Goal: Task Accomplishment & Management: Use online tool/utility

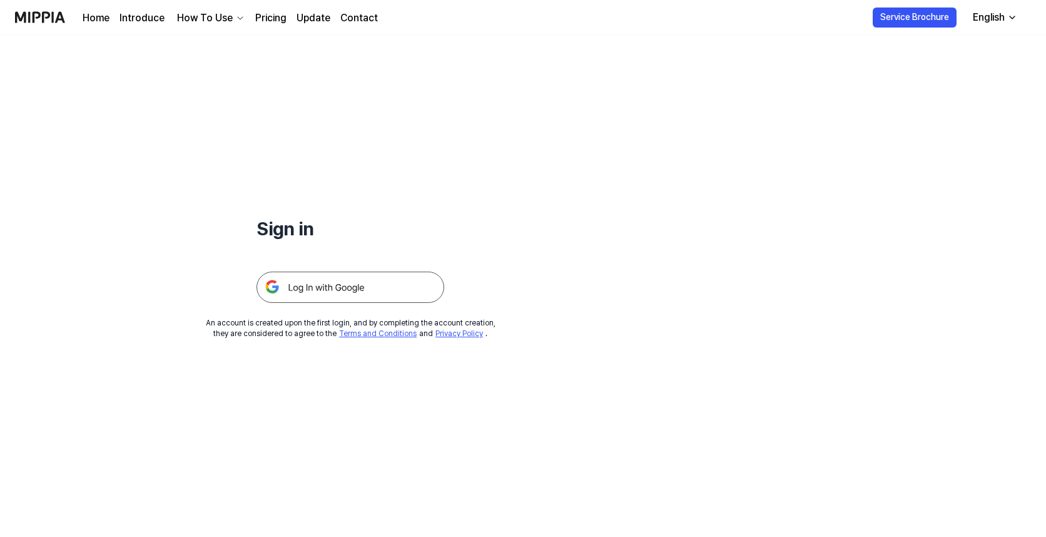
click at [361, 290] on img at bounding box center [351, 287] width 188 height 31
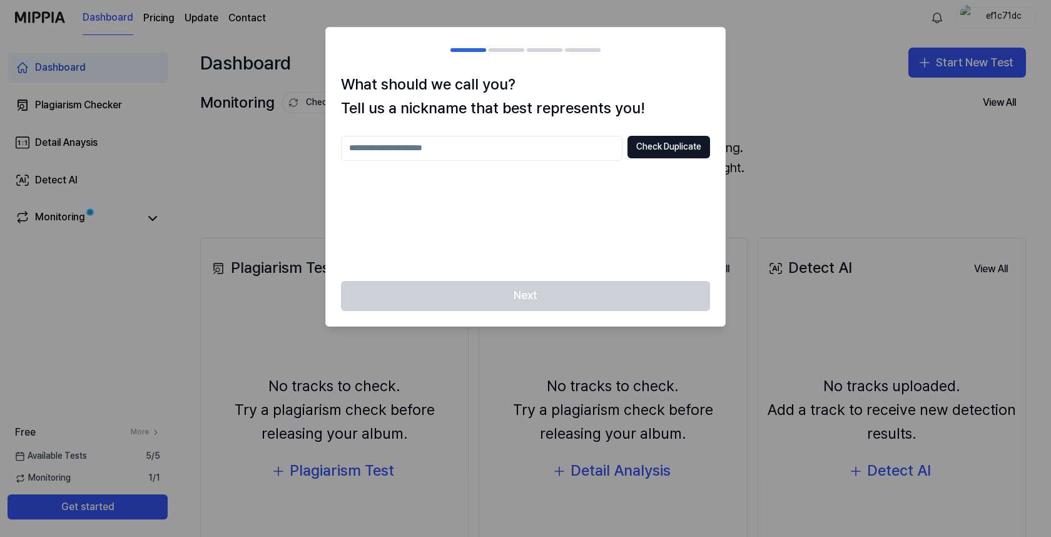
click at [555, 146] on input "text" at bounding box center [482, 148] width 282 height 25
click at [447, 150] on input "****" at bounding box center [482, 148] width 282 height 25
type input "*****"
click at [641, 148] on button "Check Duplicate" at bounding box center [669, 147] width 83 height 23
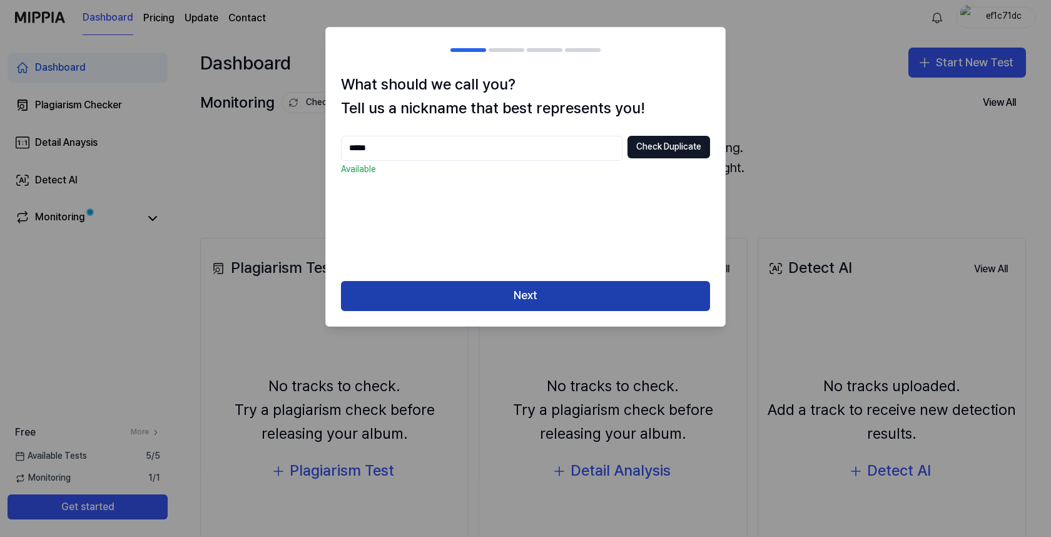
click at [517, 304] on button "Next" at bounding box center [525, 296] width 369 height 30
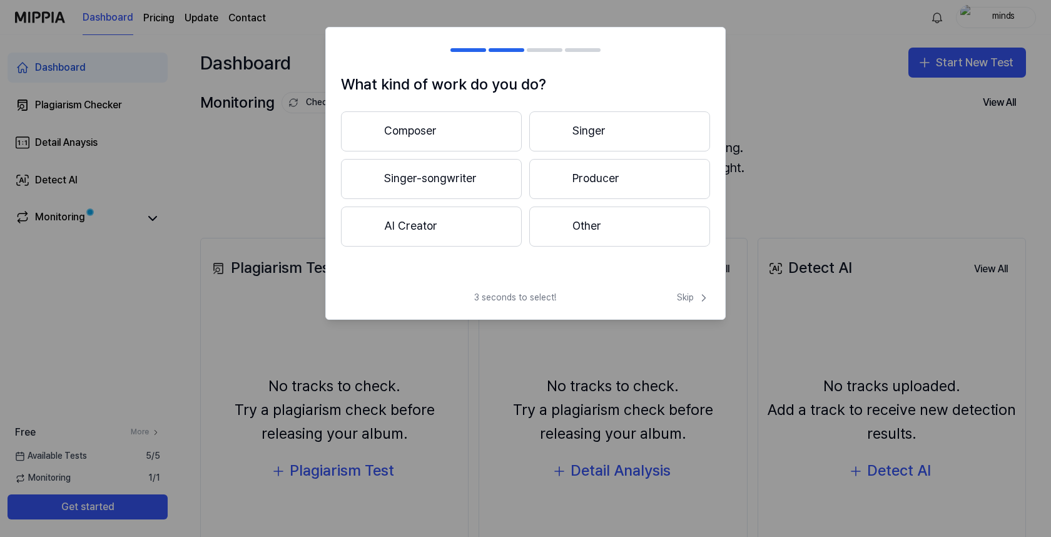
click at [590, 126] on button "Singer" at bounding box center [619, 131] width 181 height 40
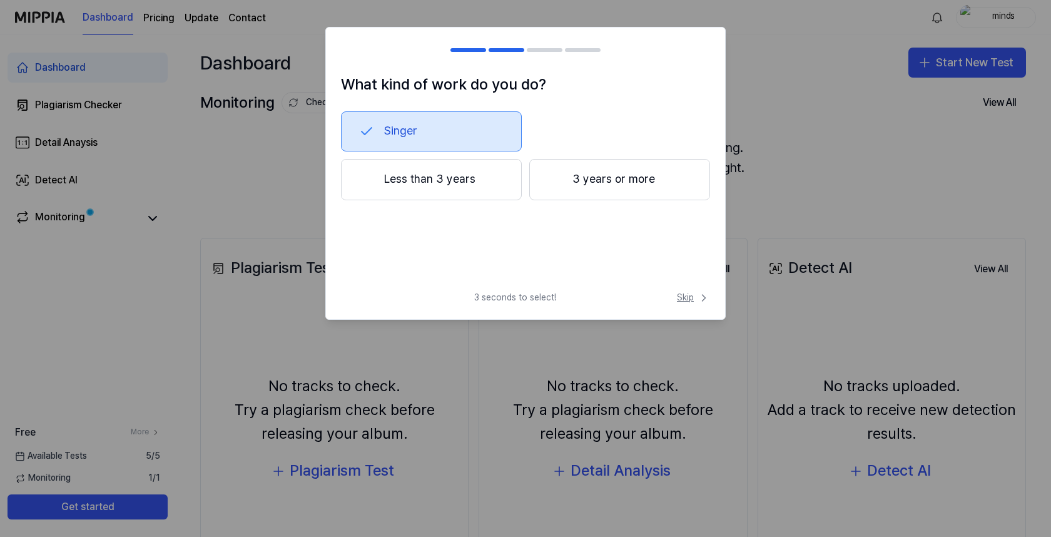
click at [693, 298] on span "Skip" at bounding box center [693, 298] width 33 height 13
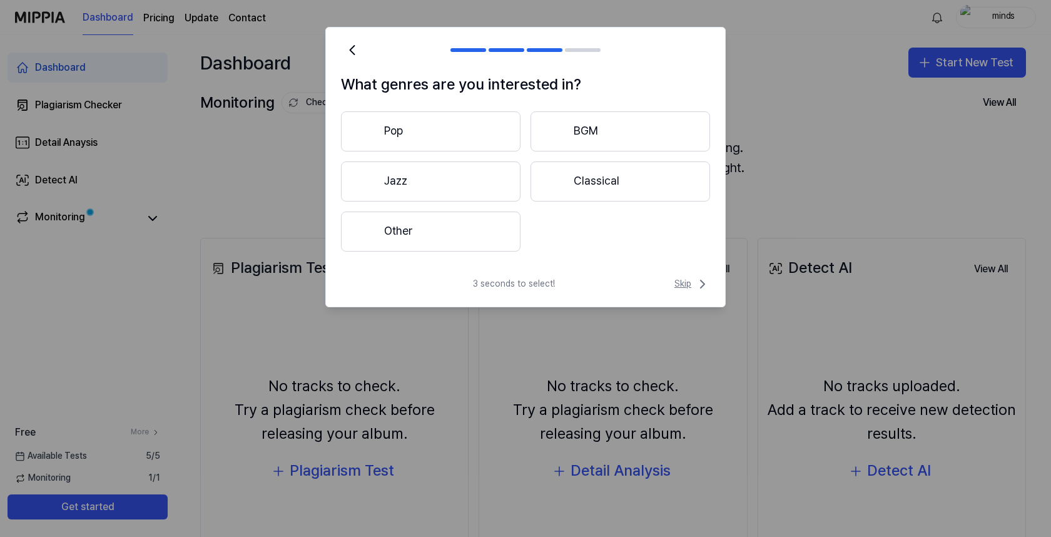
click at [687, 281] on span "Skip" at bounding box center [693, 284] width 36 height 15
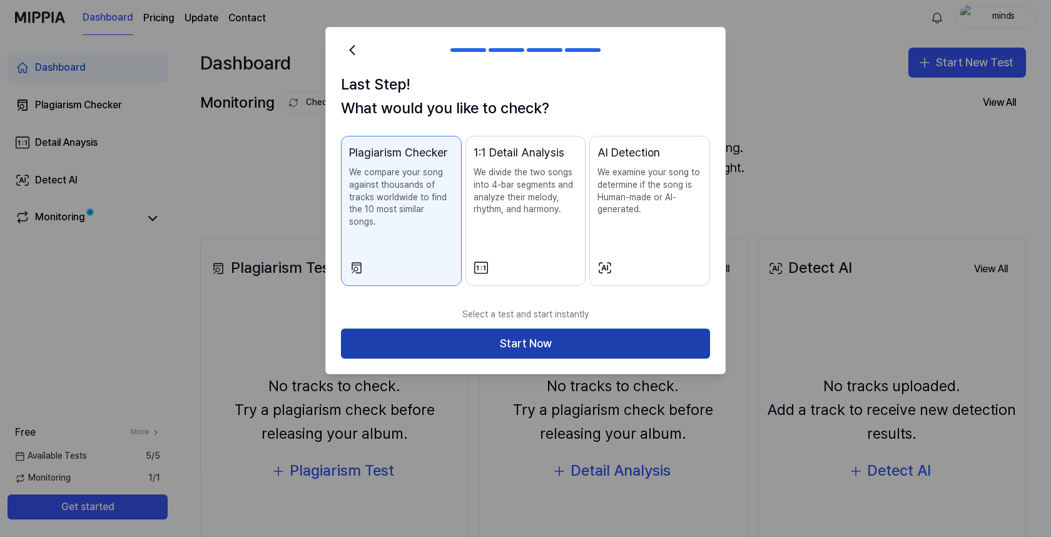
click at [661, 339] on button "Start Now" at bounding box center [525, 344] width 369 height 30
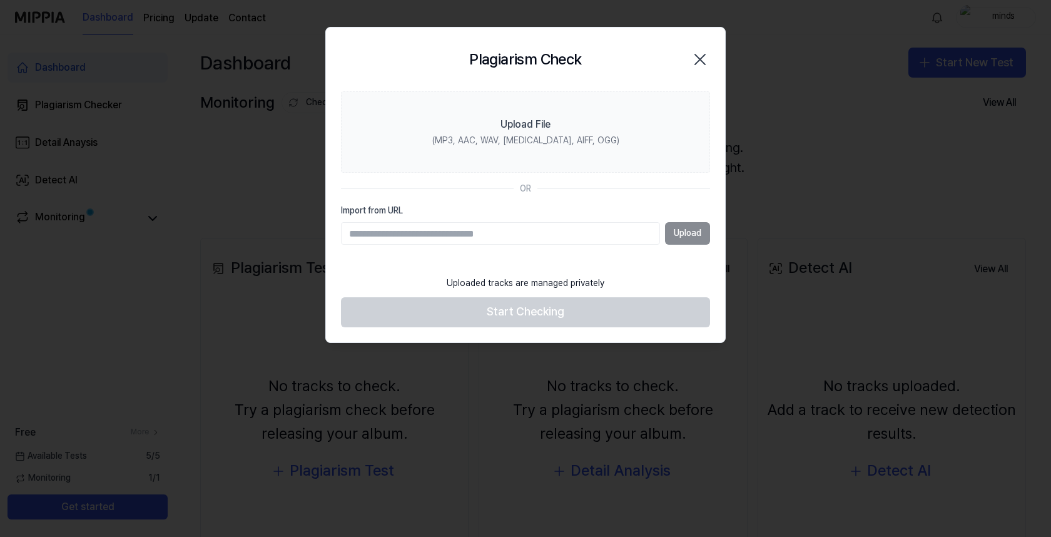
click at [701, 64] on icon "button" at bounding box center [700, 59] width 20 height 20
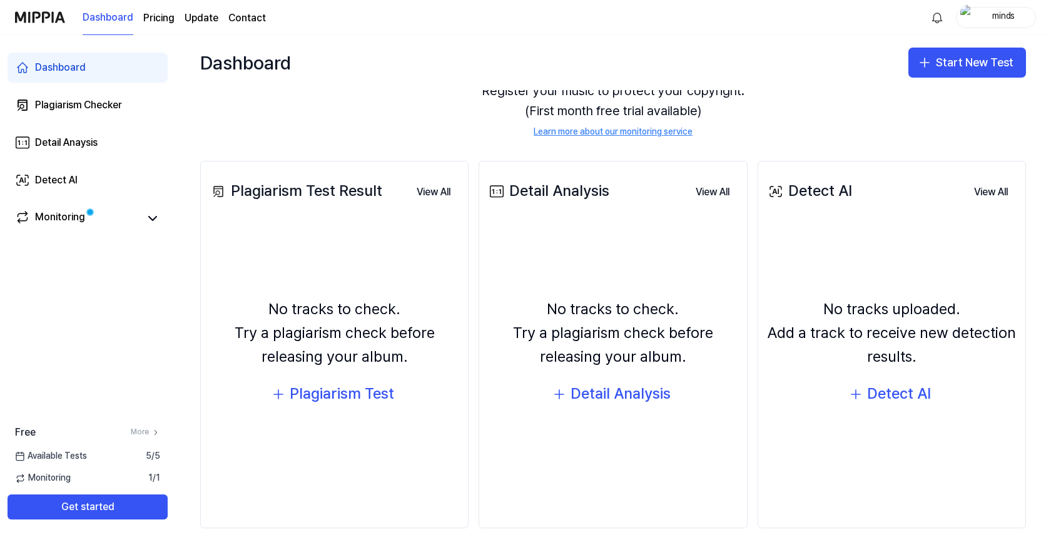
scroll to position [93, 0]
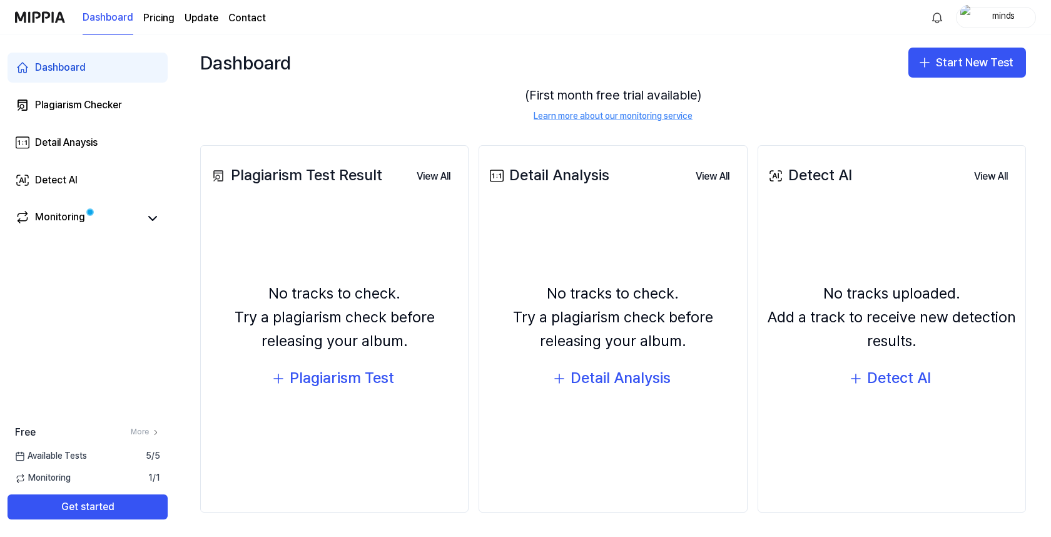
click at [429, 262] on div "No tracks to check. Try a plagiarism check before releasing your album. Plagiar…" at bounding box center [334, 337] width 252 height 248
click at [357, 377] on div "Plagiarism Test" at bounding box center [342, 378] width 105 height 24
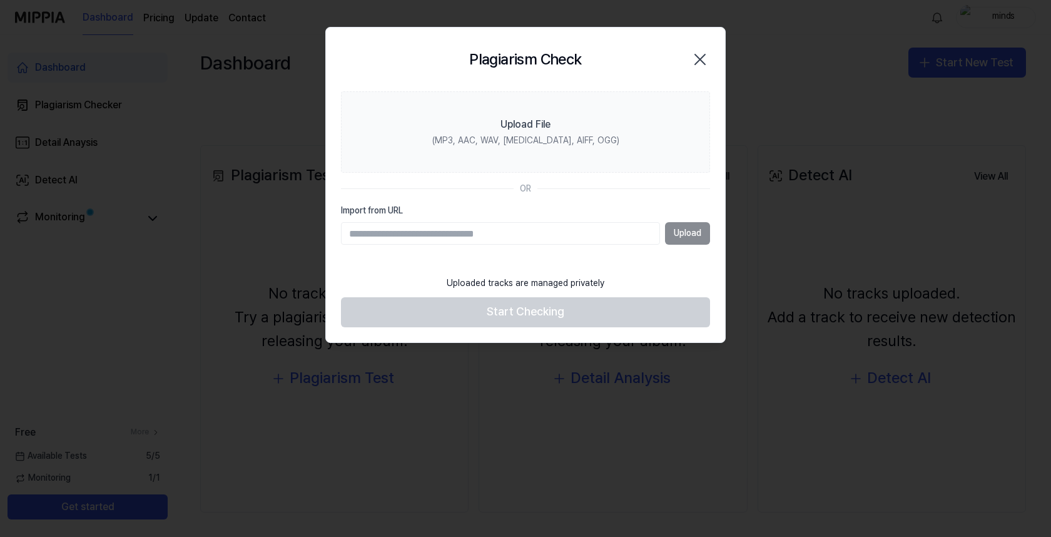
click at [698, 68] on icon "button" at bounding box center [700, 59] width 20 height 20
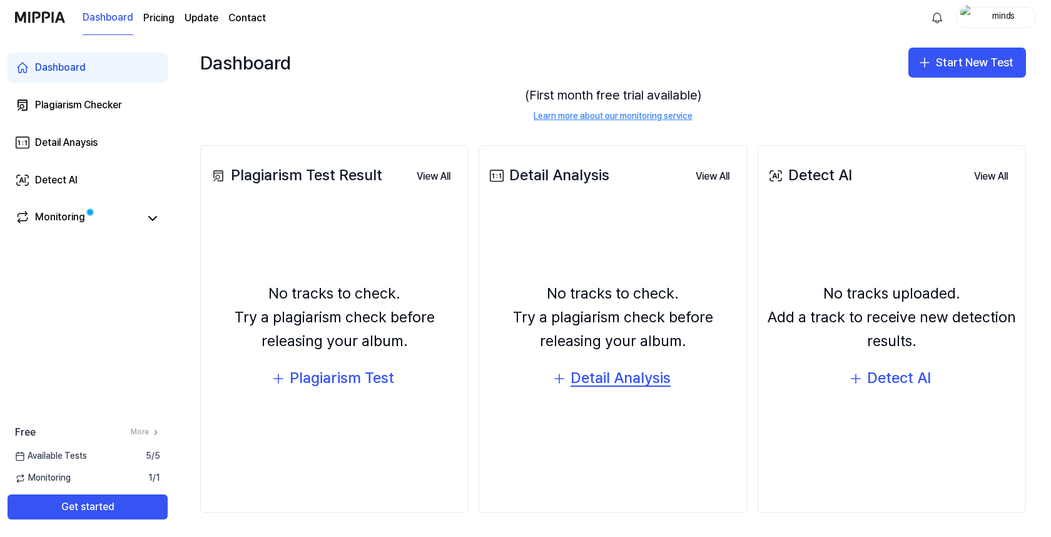
click at [611, 380] on div "Detail Analysis" at bounding box center [621, 378] width 100 height 24
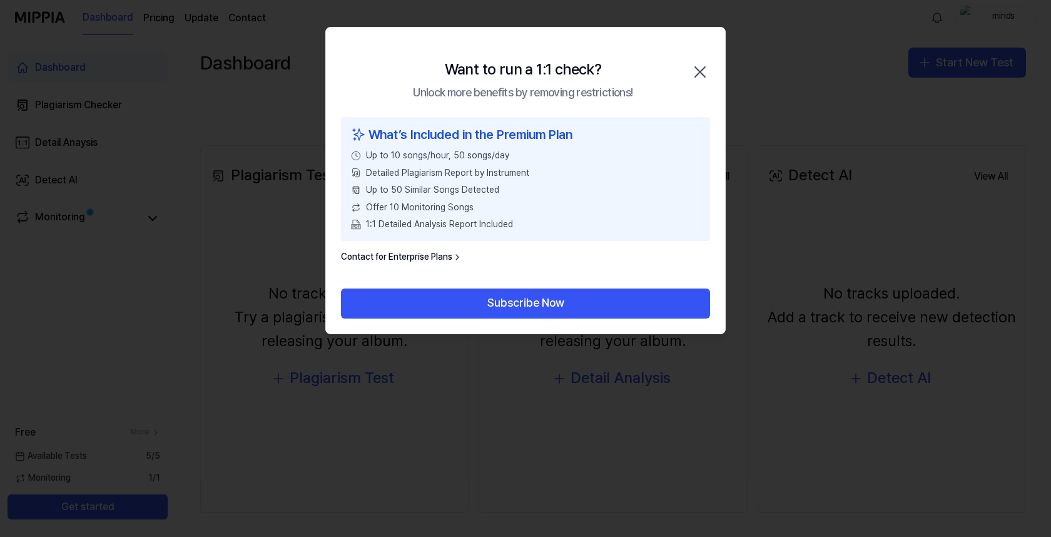
click at [695, 69] on icon "button" at bounding box center [700, 72] width 20 height 20
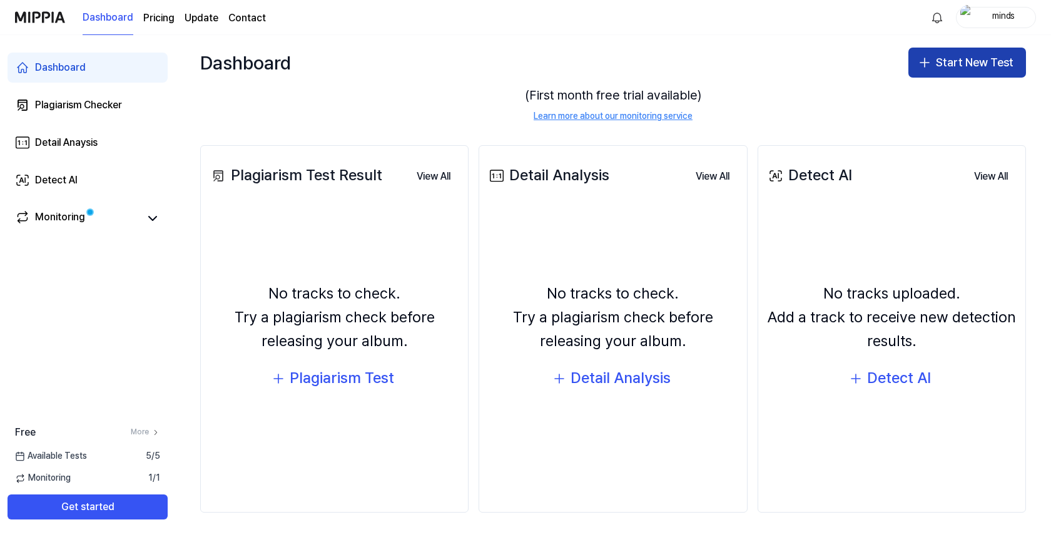
click at [932, 68] on button "Start New Test" at bounding box center [968, 63] width 118 height 30
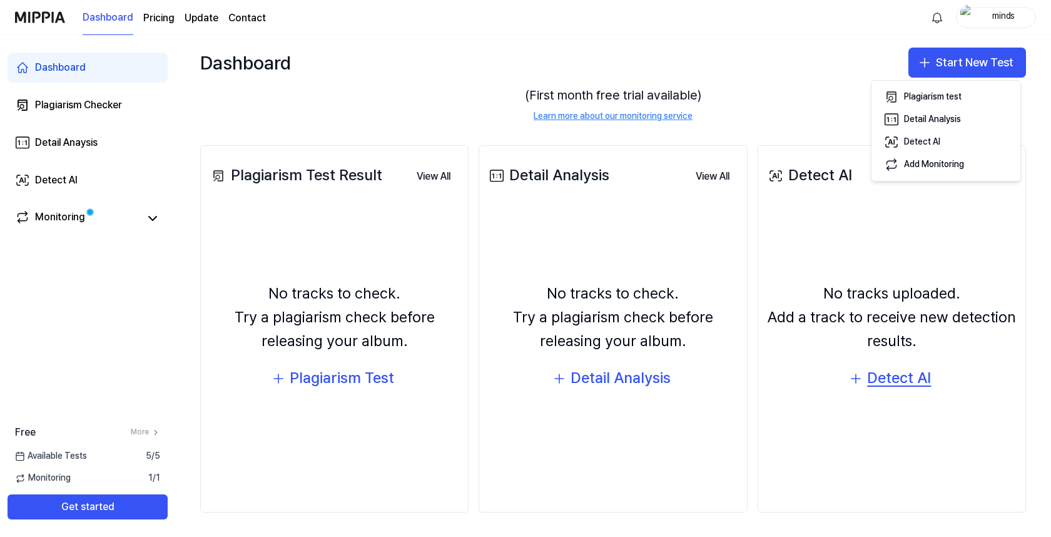
click at [889, 369] on div "Detect AI" at bounding box center [899, 378] width 64 height 24
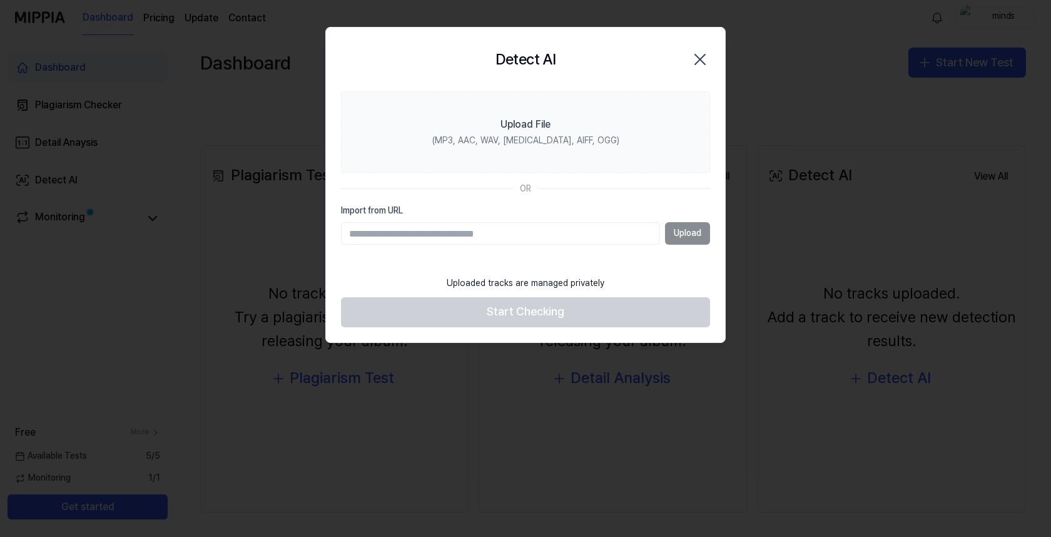
click at [700, 57] on icon "button" at bounding box center [700, 59] width 20 height 20
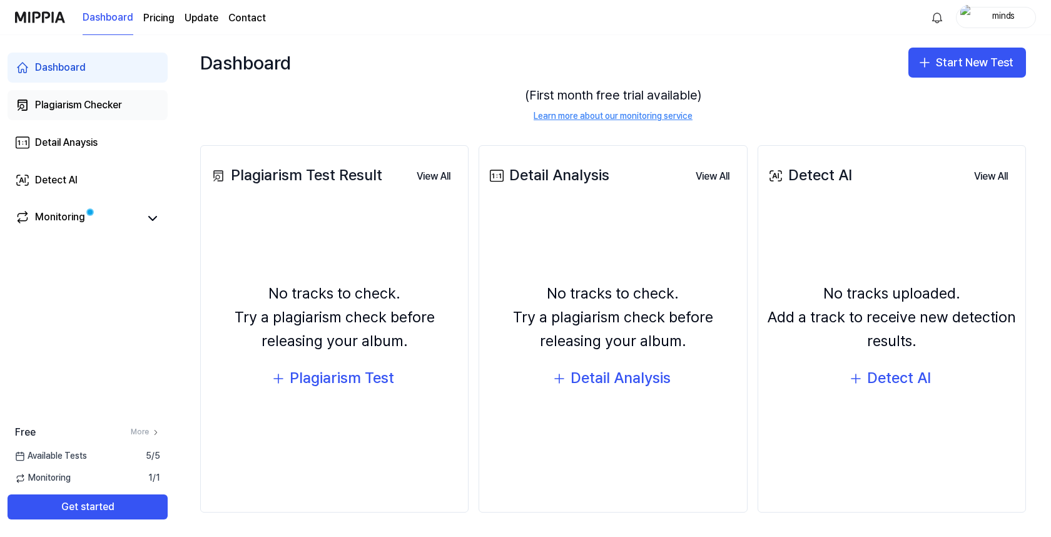
click at [86, 102] on div "Plagiarism Checker" at bounding box center [78, 105] width 87 height 15
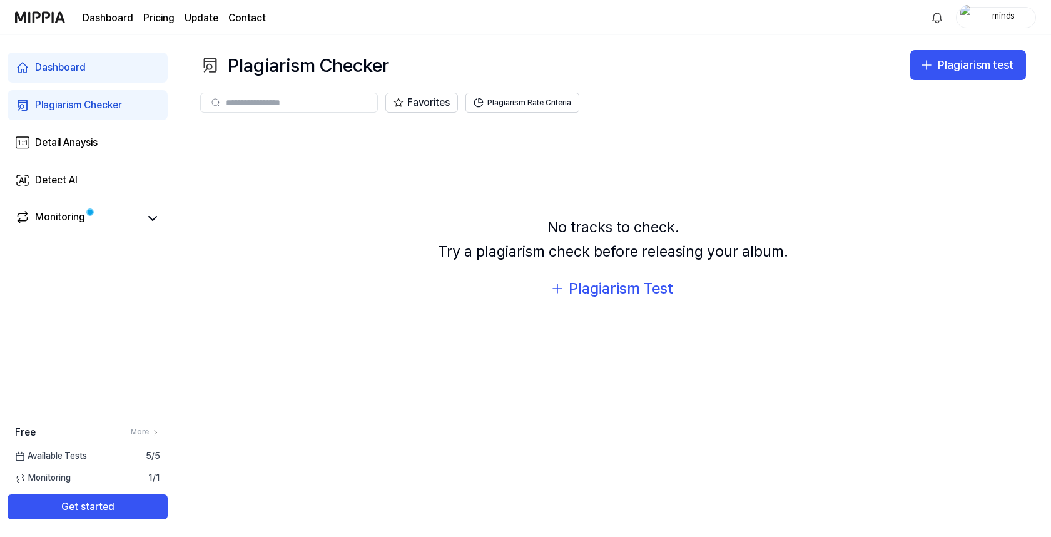
click at [102, 107] on div "Plagiarism Checker" at bounding box center [78, 105] width 87 height 15
click at [91, 219] on link "Monitoring" at bounding box center [77, 219] width 125 height 18
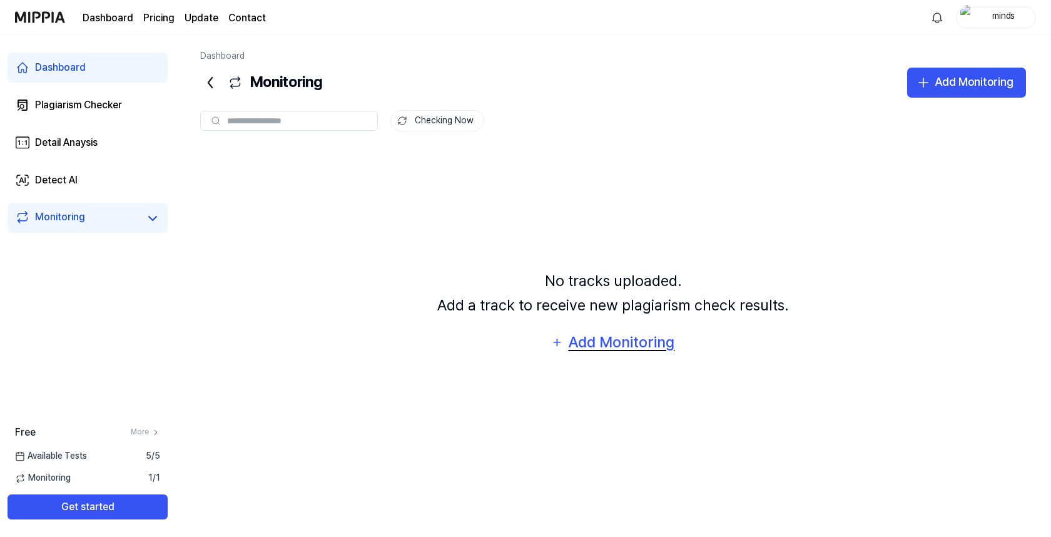
click at [578, 340] on div "Add Monitoring" at bounding box center [622, 342] width 108 height 24
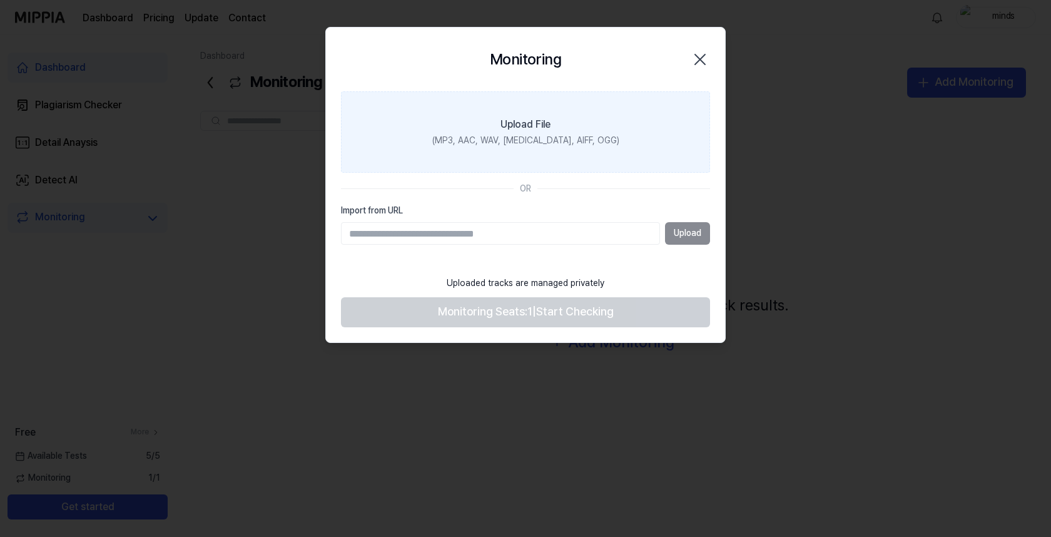
click at [608, 125] on label "Upload File (MP3, AAC, WAV, FLAC, AIFF, OGG)" at bounding box center [525, 131] width 369 height 81
click at [0, 0] on input "Upload File (MP3, AAC, WAV, FLAC, AIFF, OGG)" at bounding box center [0, 0] width 0 height 0
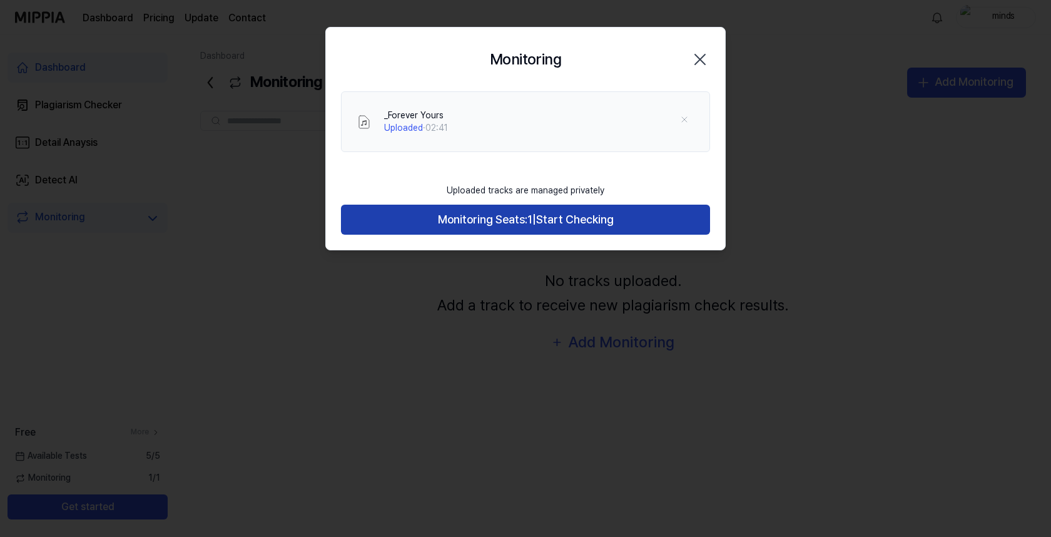
click at [472, 225] on span "Monitoring Seats:" at bounding box center [482, 220] width 89 height 18
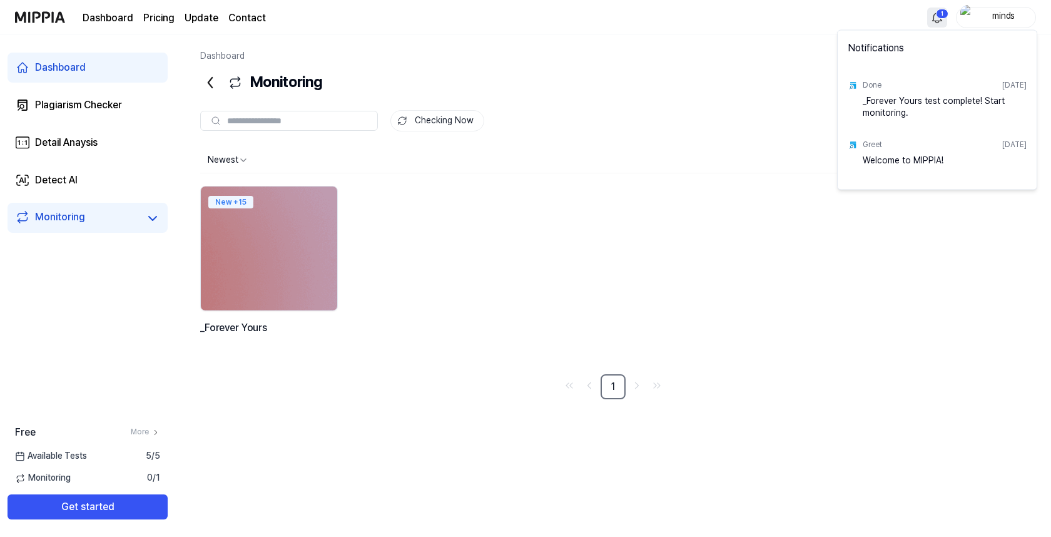
click at [938, 7] on html "Dashboard Pricing Update Contact 1 minds Dashboard Plagiarism Checker Detail An…" at bounding box center [525, 268] width 1051 height 537
click at [926, 113] on div "_Forever Yours test complete! Start monitoring." at bounding box center [945, 106] width 164 height 25
click at [929, 102] on div "_Forever Yours test complete! Start monitoring." at bounding box center [945, 106] width 164 height 25
click at [237, 201] on html "Dashboard Pricing Update Contact minds Dashboard Plagiarism Checker Detail Anay…" at bounding box center [525, 268] width 1051 height 537
